Goal: Information Seeking & Learning: Learn about a topic

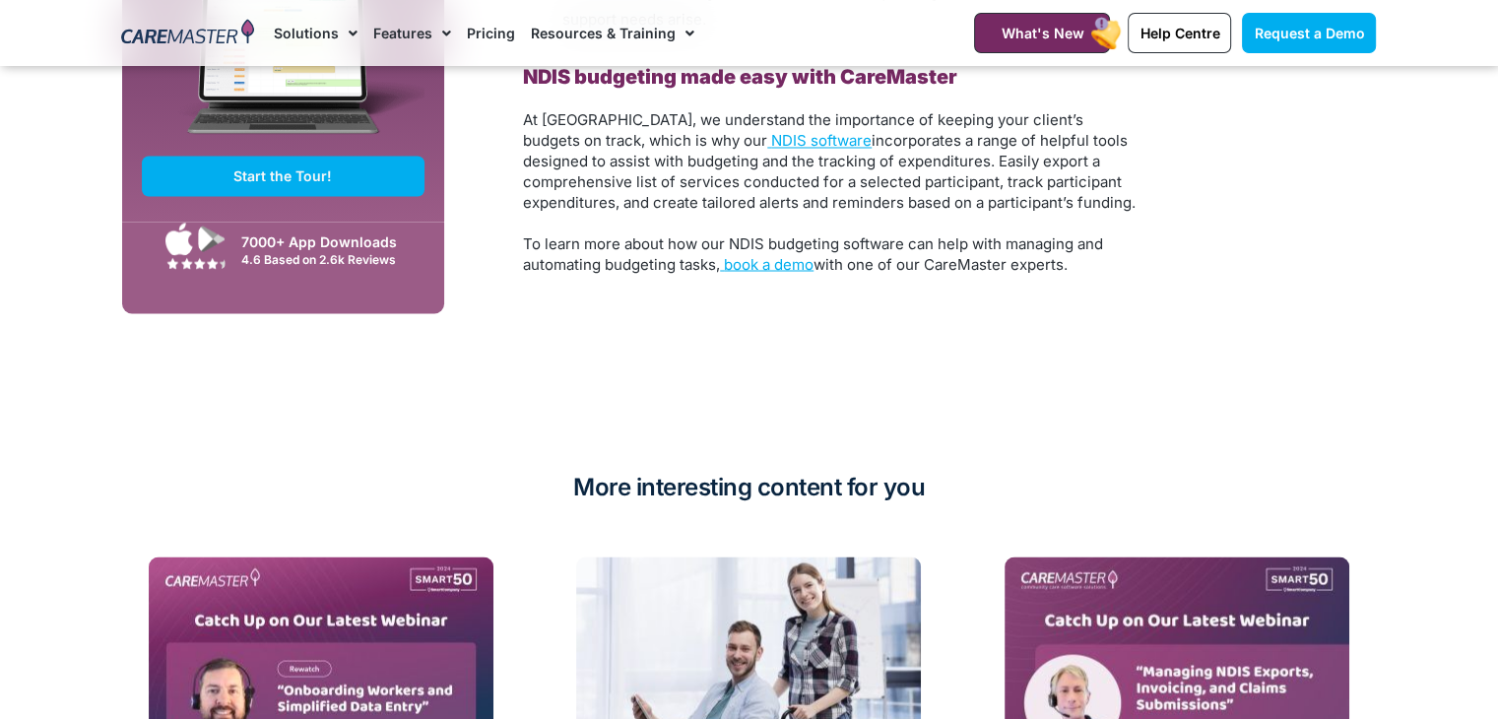
scroll to position [3514, 0]
click at [750, 254] on span "book a demo" at bounding box center [769, 262] width 90 height 19
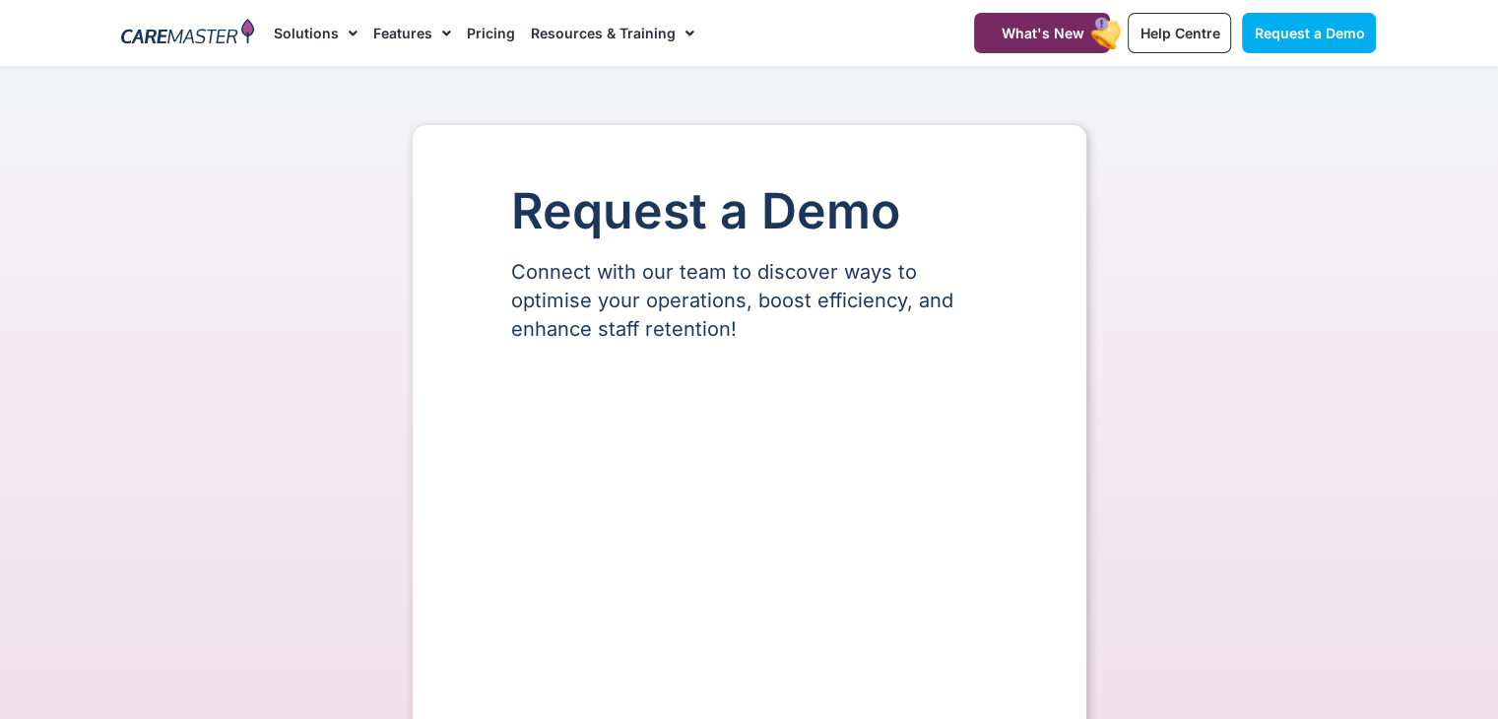
select select "**"
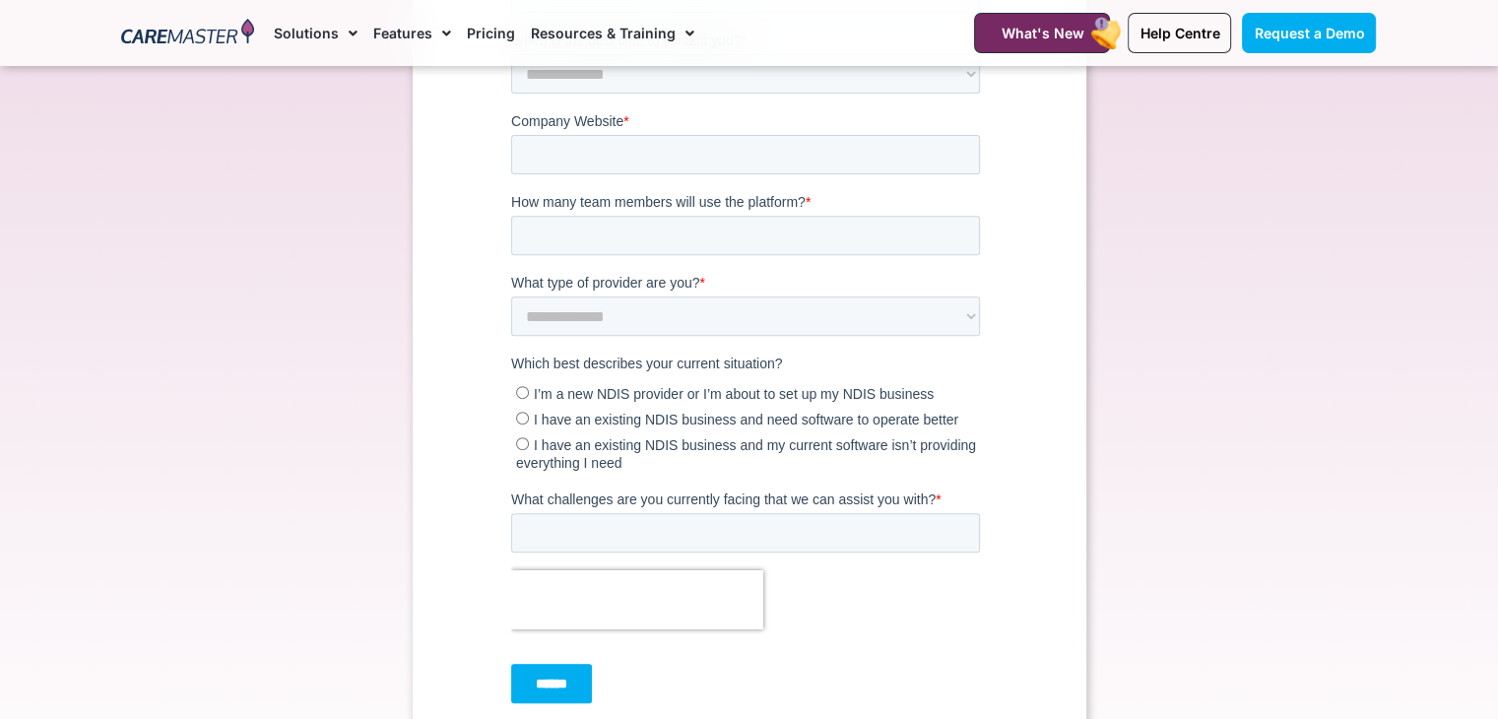
scroll to position [755, 0]
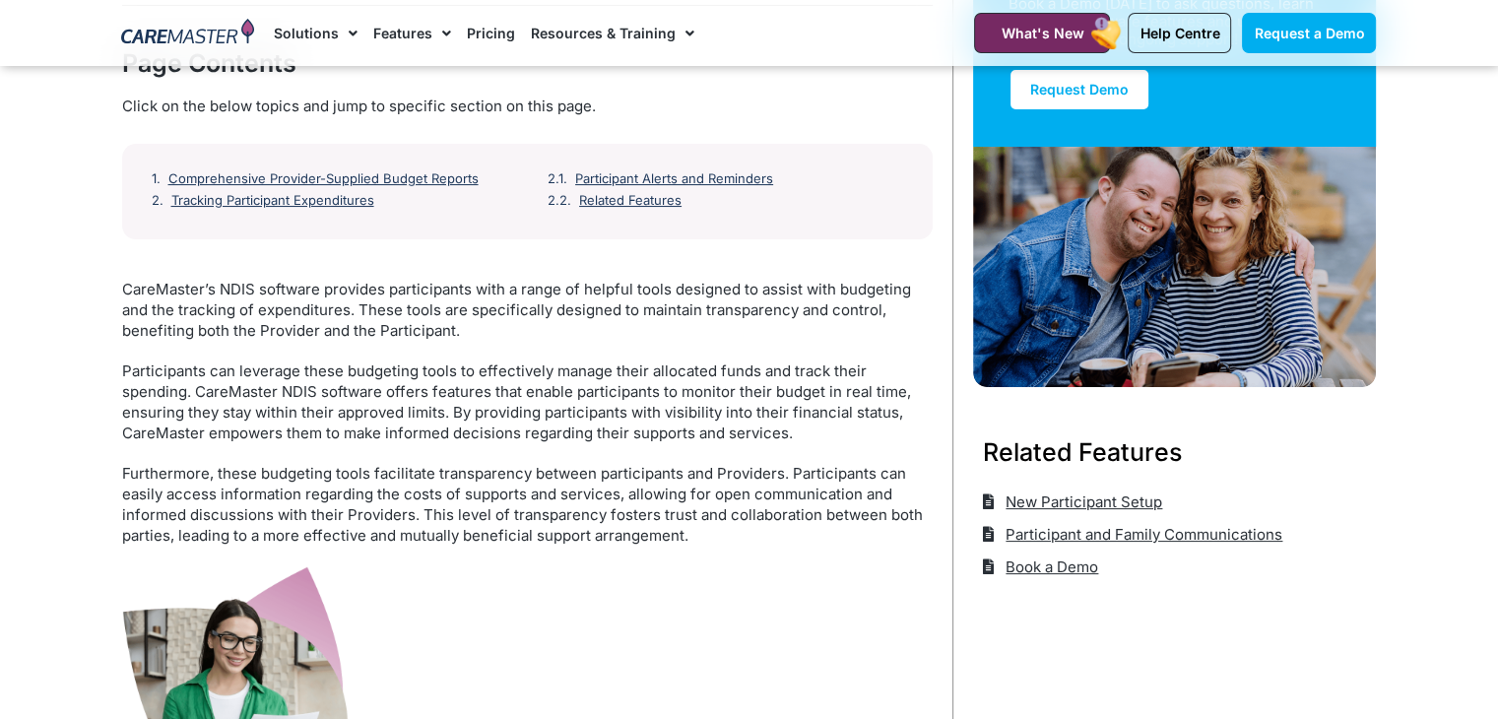
scroll to position [256, 0]
click at [401, 175] on link "Comprehensive Provider-Supplied Budget Reports" at bounding box center [325, 179] width 313 height 16
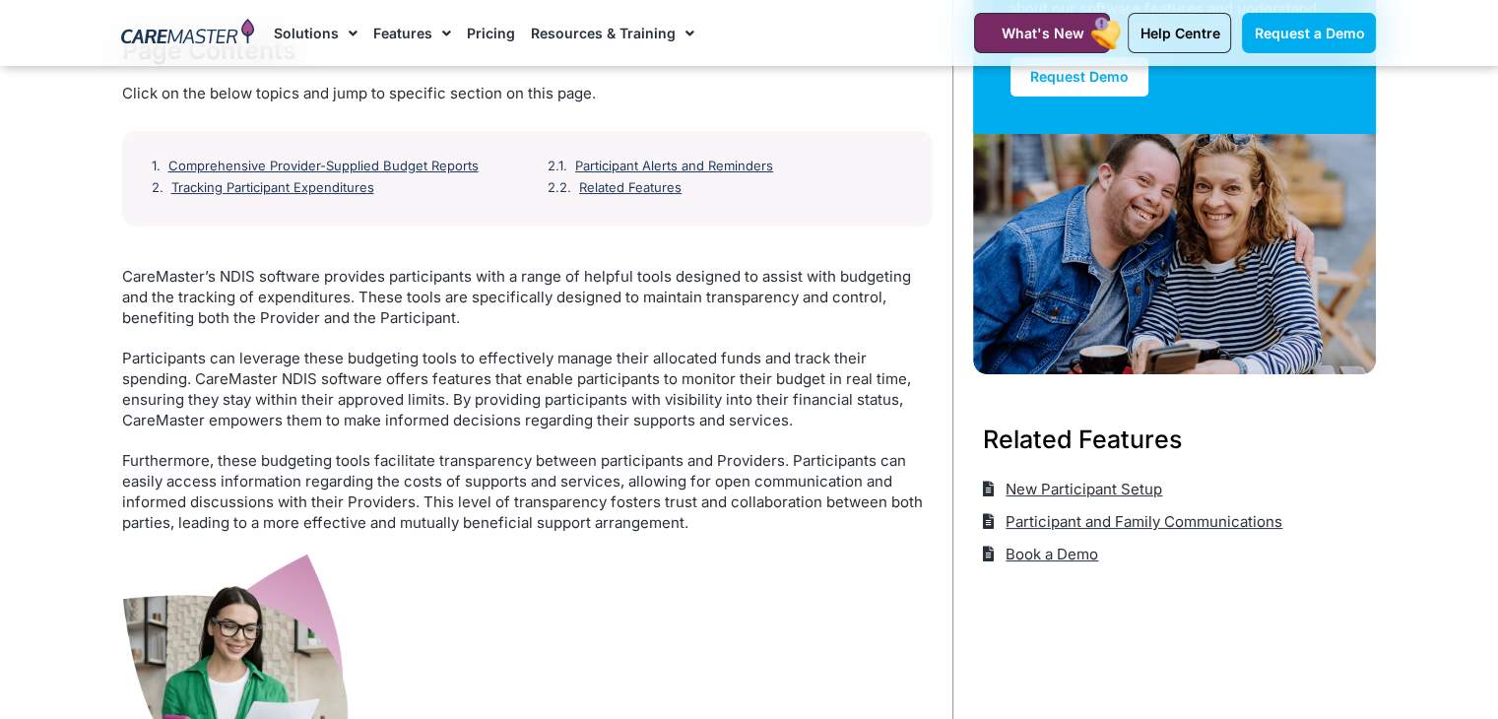
scroll to position [266, 0]
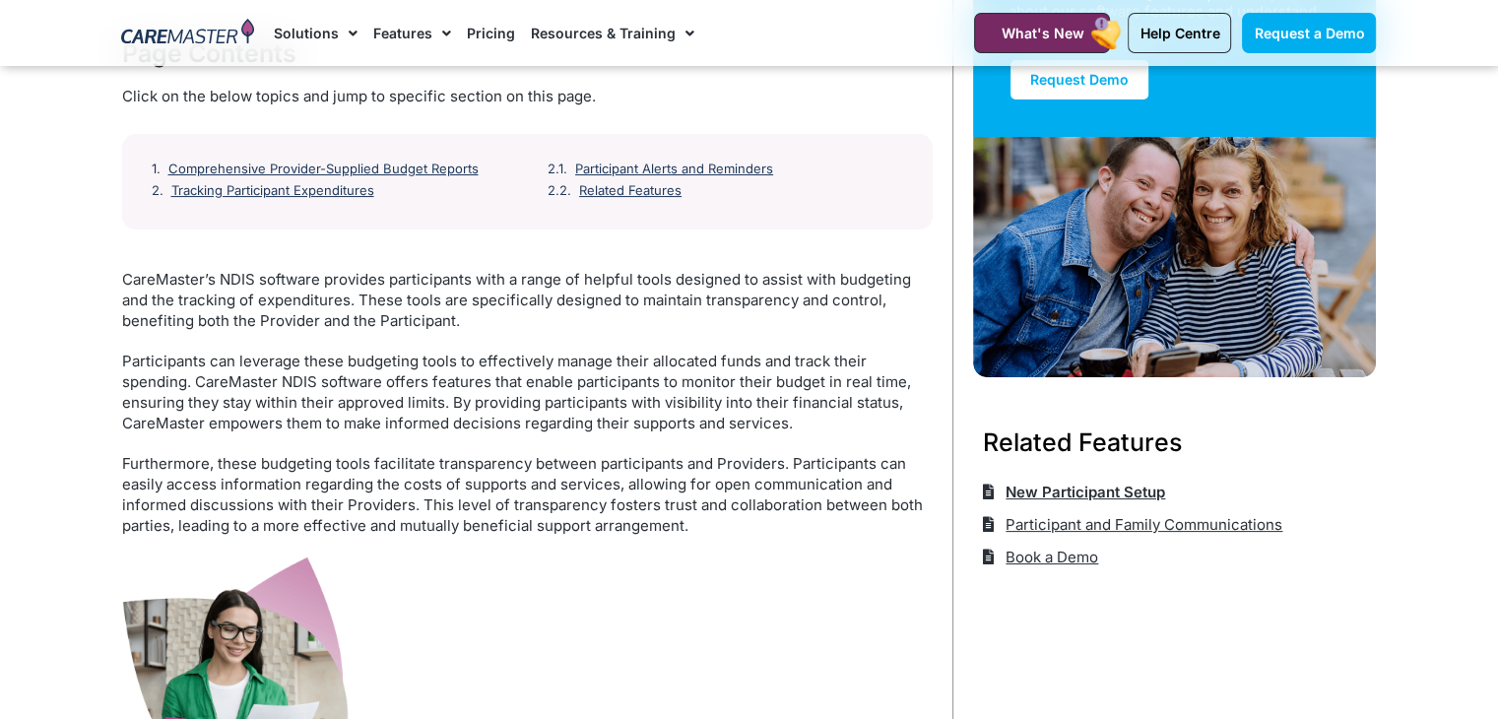
click at [1093, 478] on span "New Participant Setup" at bounding box center [1083, 492] width 164 height 32
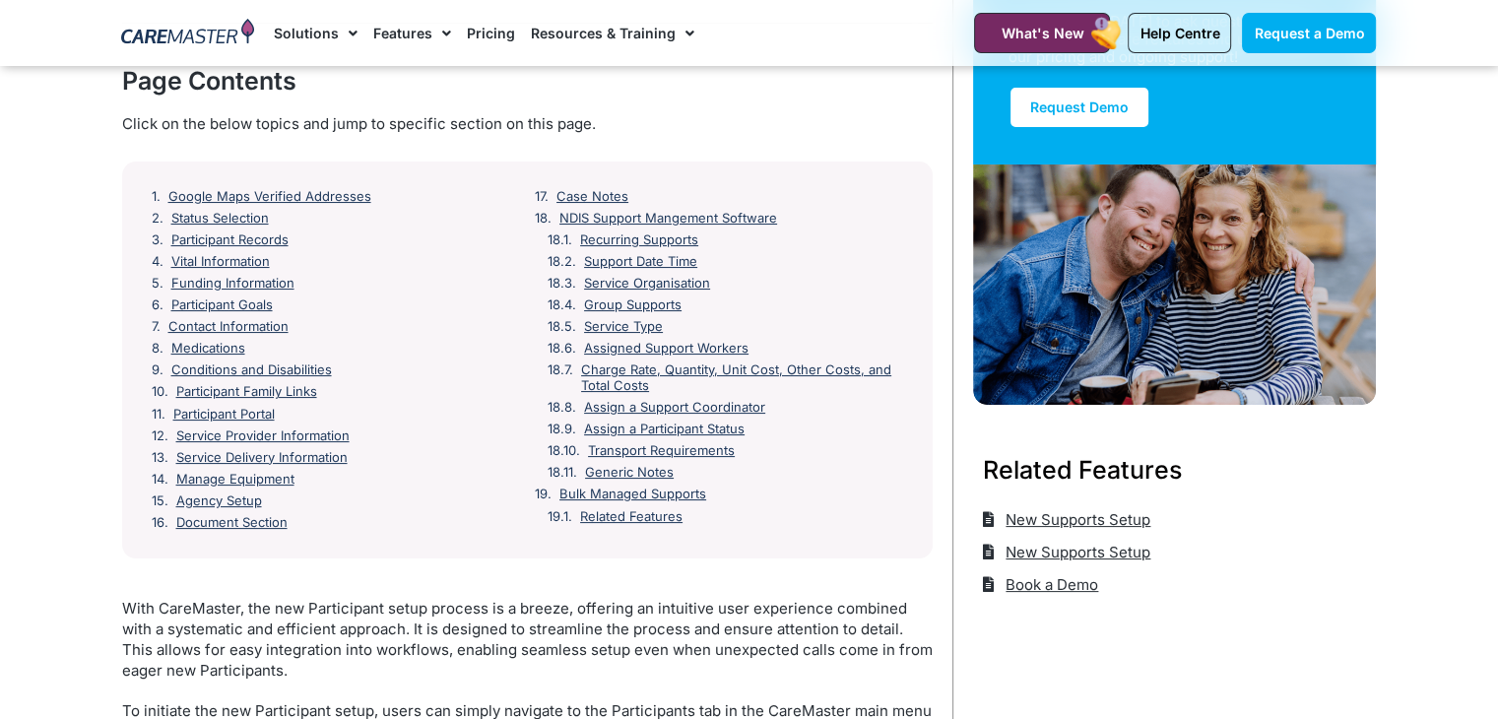
scroll to position [236, 0]
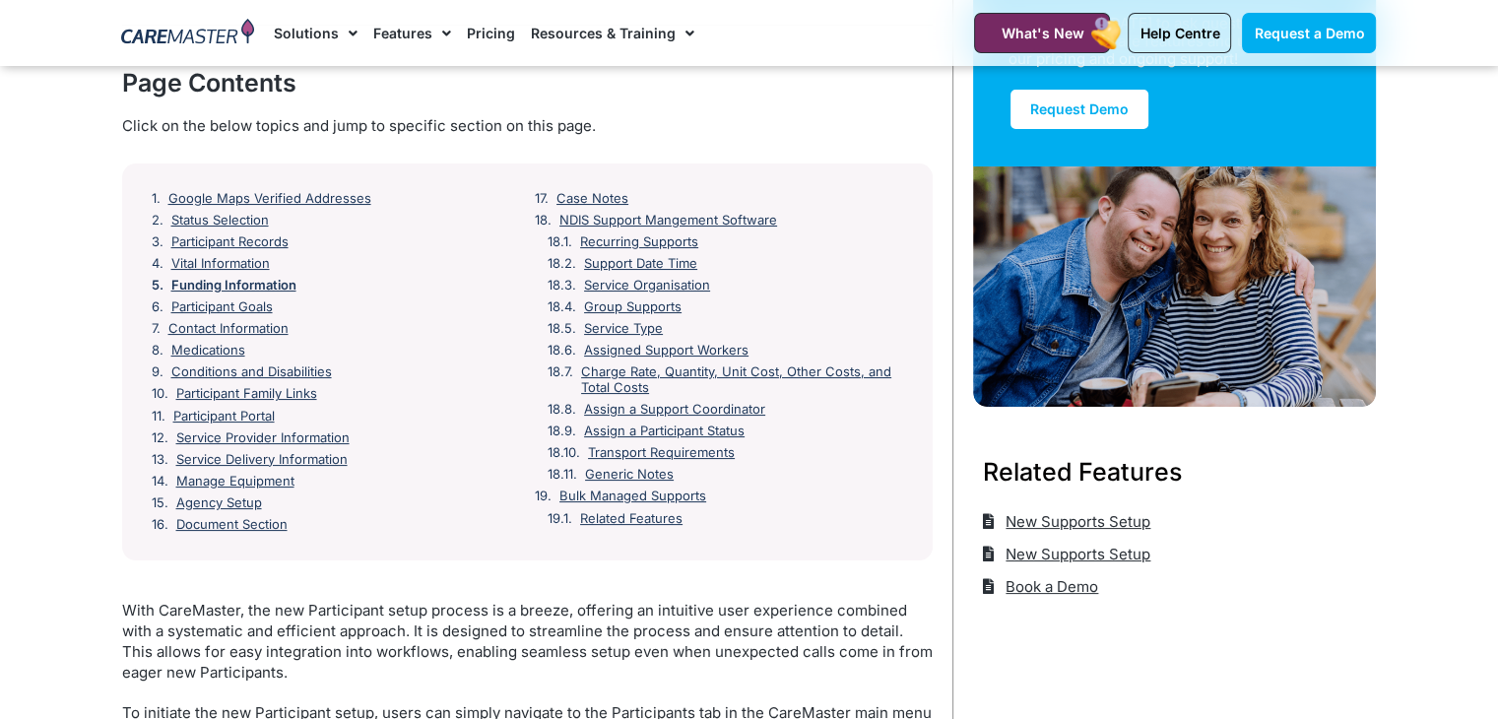
click at [265, 278] on link "Funding Information" at bounding box center [233, 286] width 125 height 16
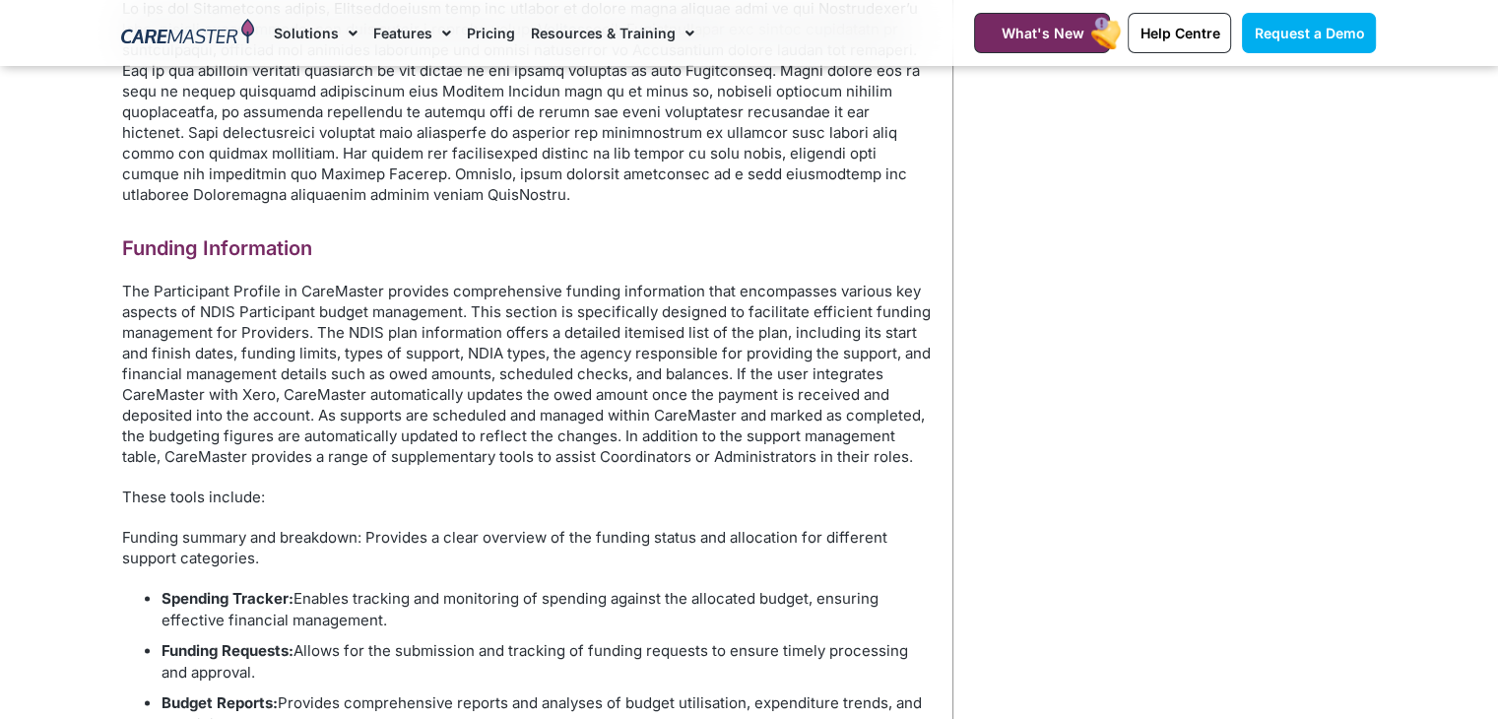
scroll to position [2416, 0]
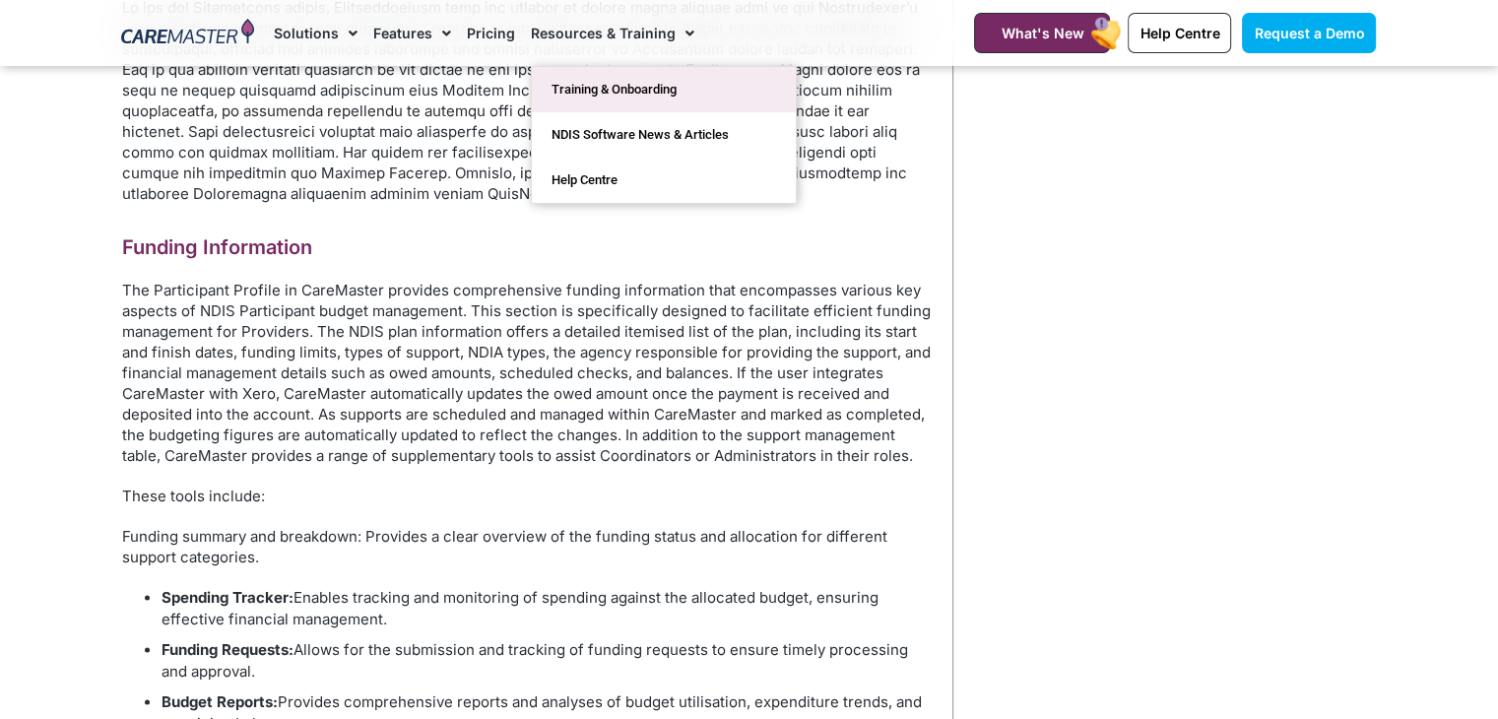
click at [646, 80] on link "Training & Onboarding" at bounding box center [664, 89] width 264 height 45
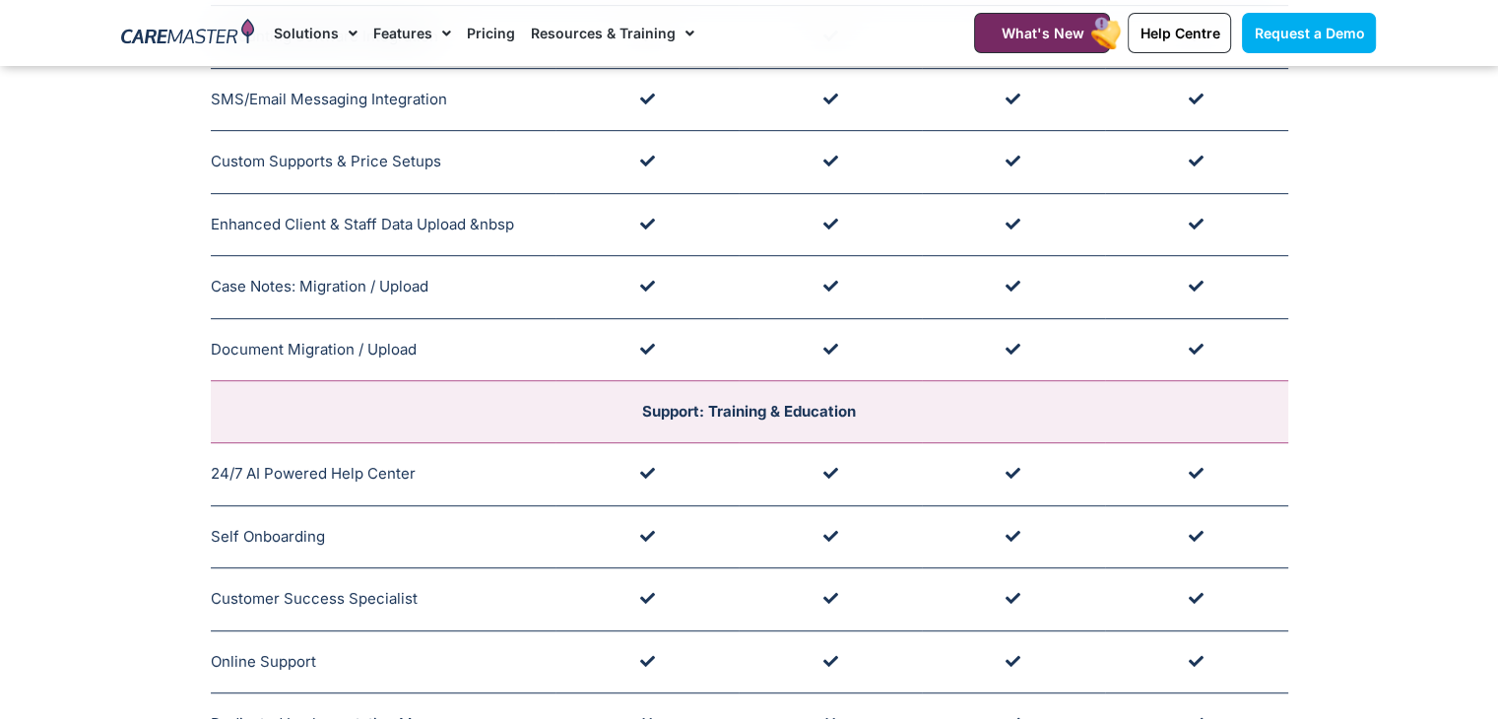
scroll to position [1019, 0]
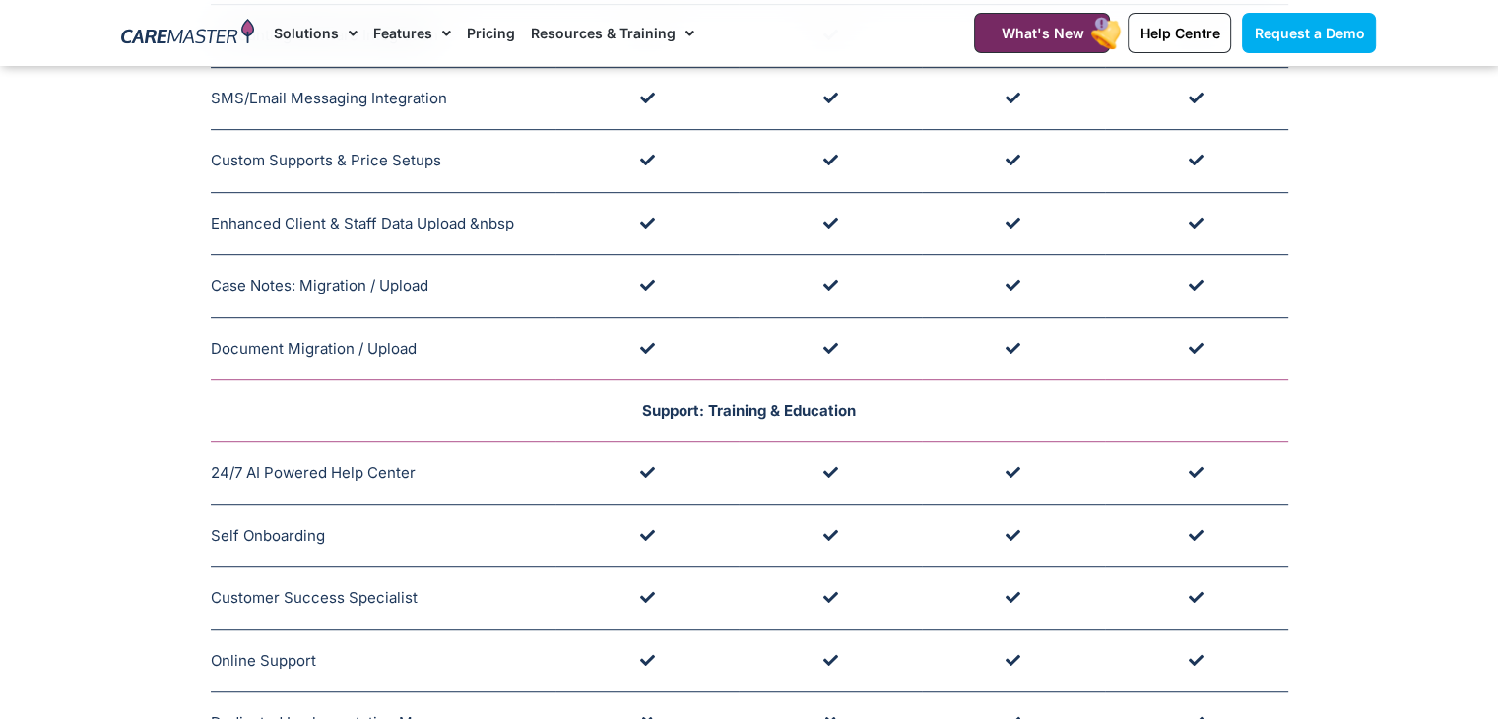
click at [780, 402] on span "Support: Training & Education" at bounding box center [749, 410] width 214 height 19
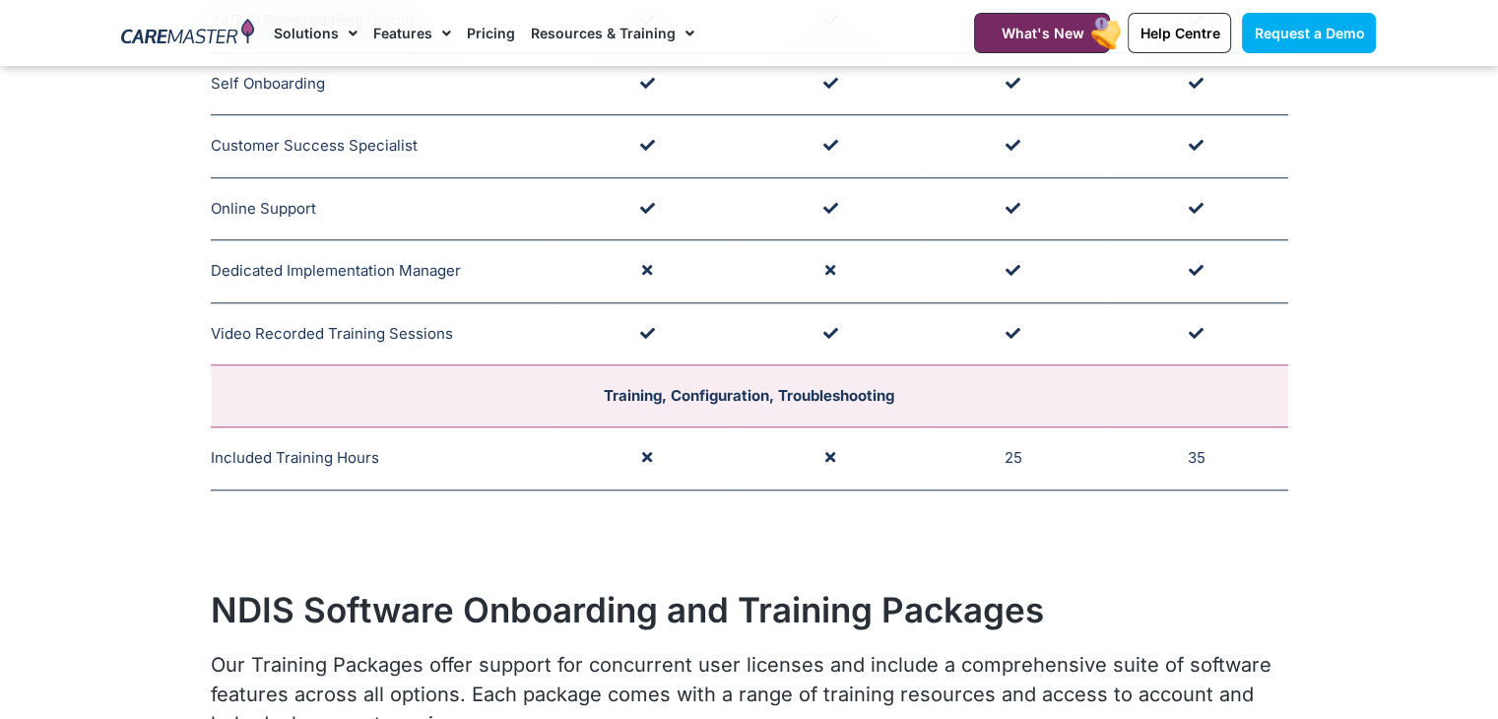
scroll to position [1472, 0]
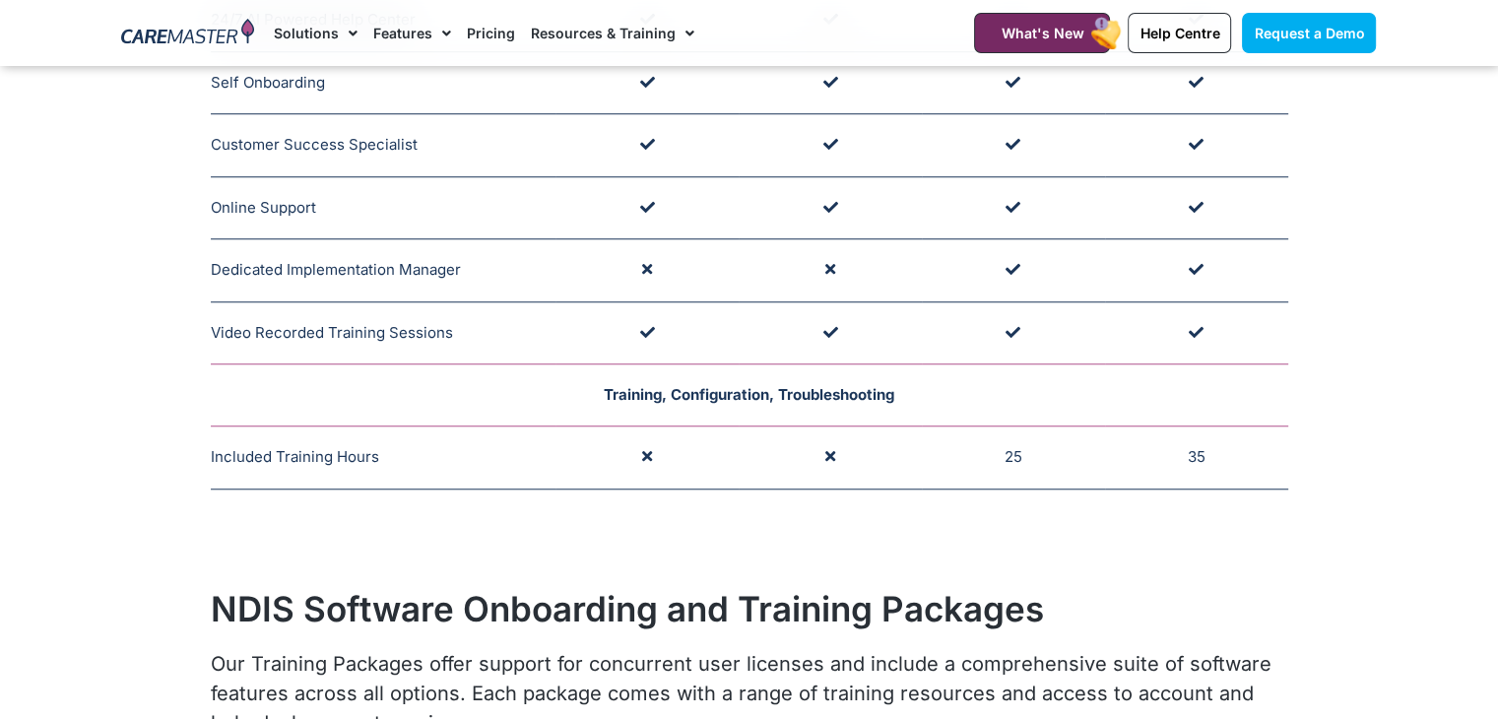
click at [760, 385] on span "Training, Configuration, Troubleshooting" at bounding box center [749, 394] width 291 height 19
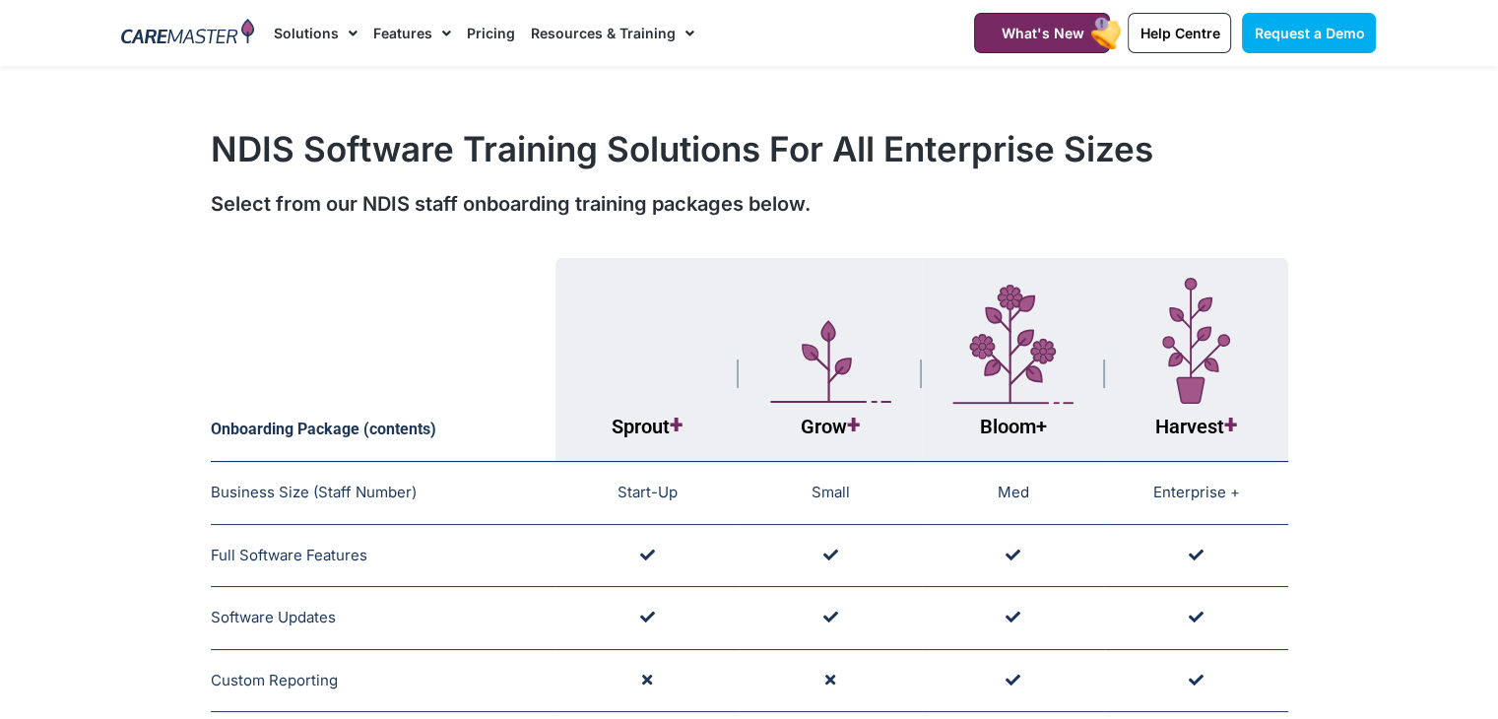
scroll to position [0, 0]
